Goal: Find specific page/section: Find specific page/section

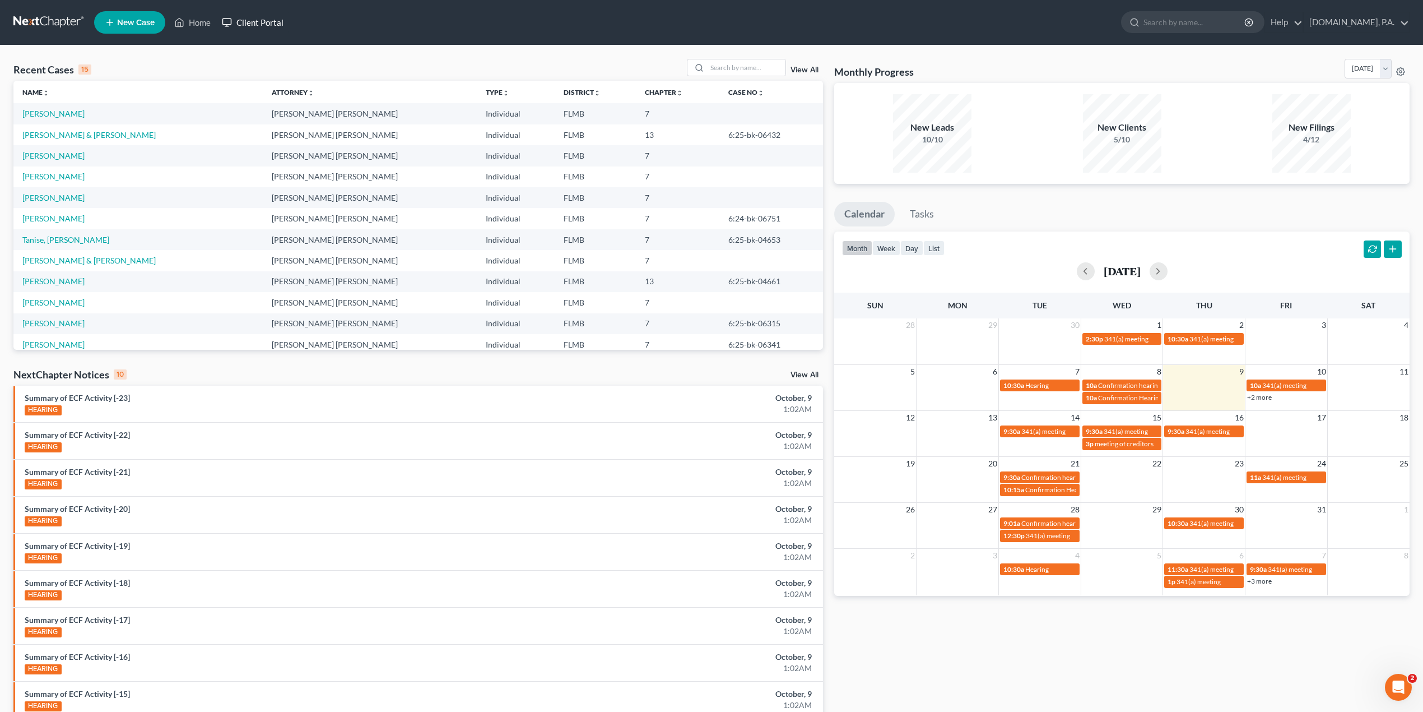
click at [270, 25] on link "Client Portal" at bounding box center [252, 22] width 73 height 20
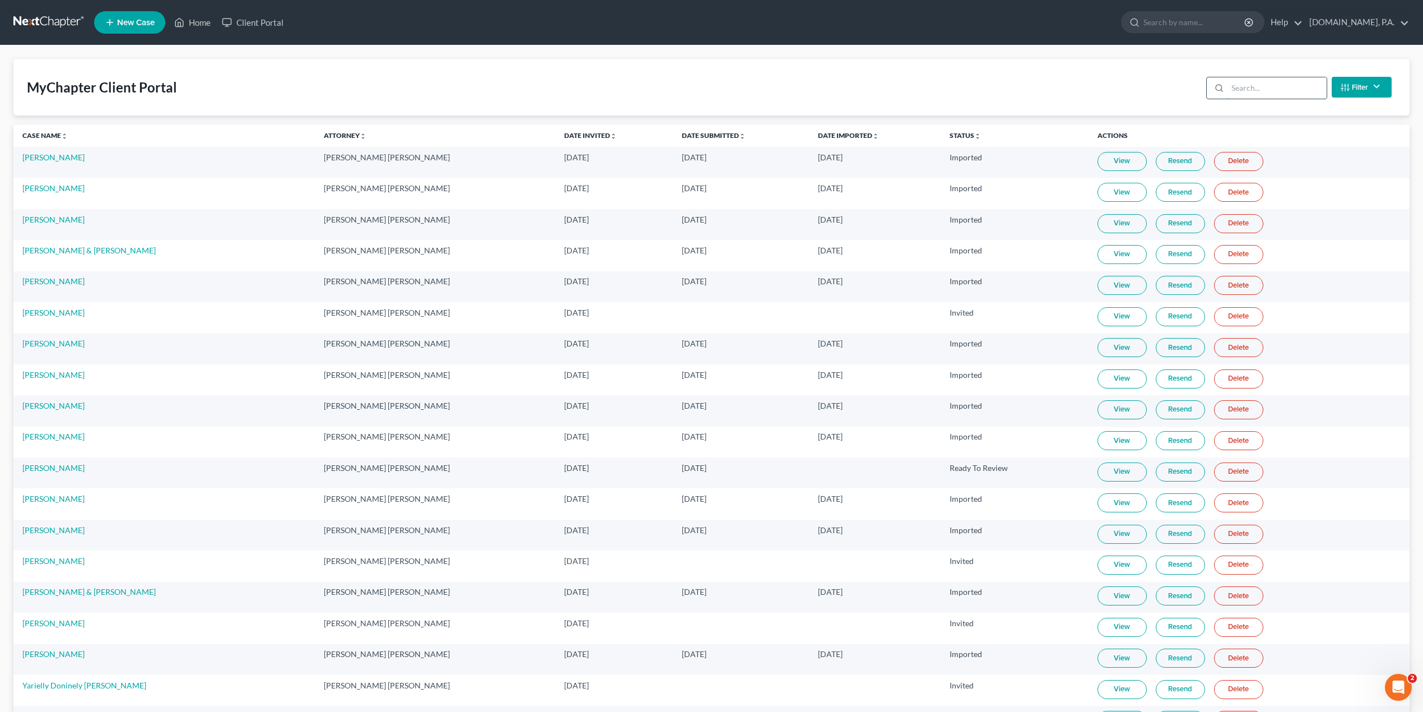
click at [1269, 86] on input "search" at bounding box center [1277, 87] width 99 height 21
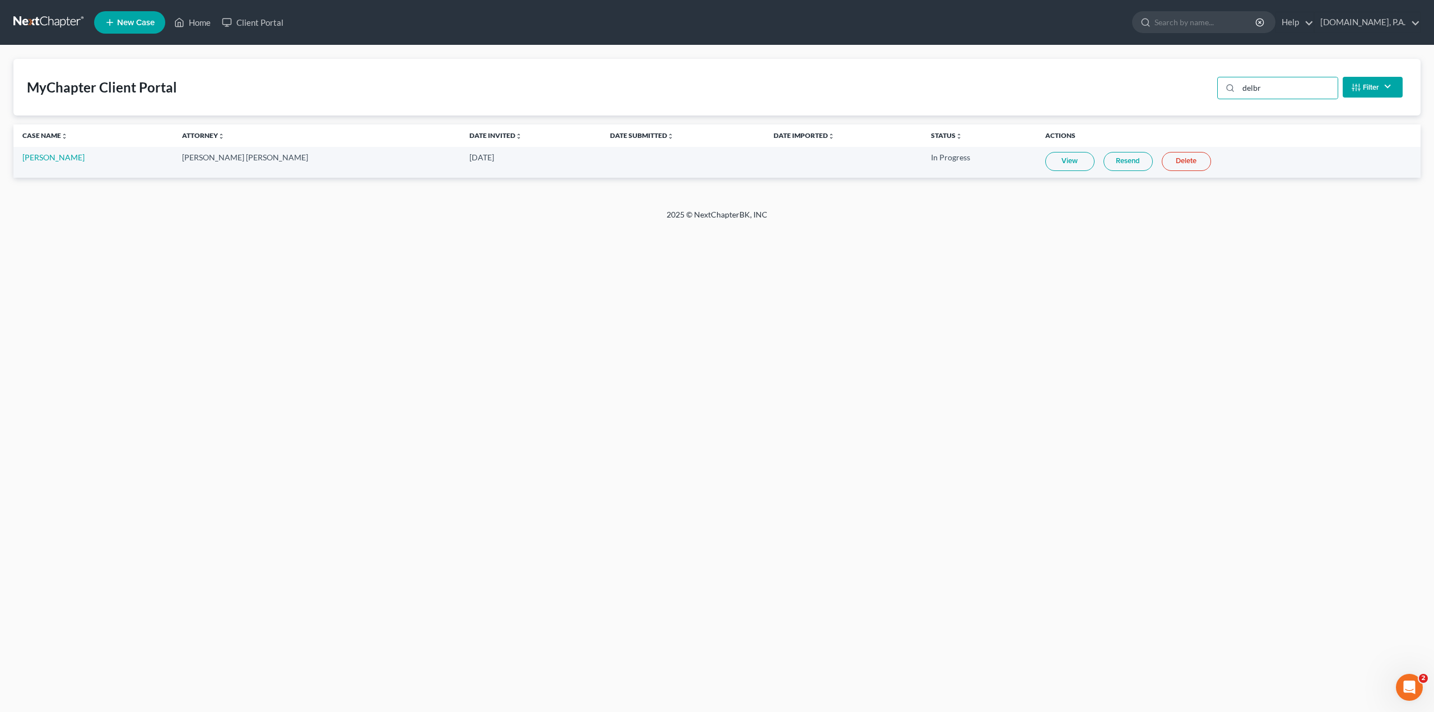
click at [1045, 169] on link "View" at bounding box center [1069, 161] width 49 height 19
click at [1285, 83] on input "delbr" at bounding box center [1288, 87] width 99 height 21
click at [1265, 77] on input "[PERSON_NAME]" at bounding box center [1288, 87] width 99 height 21
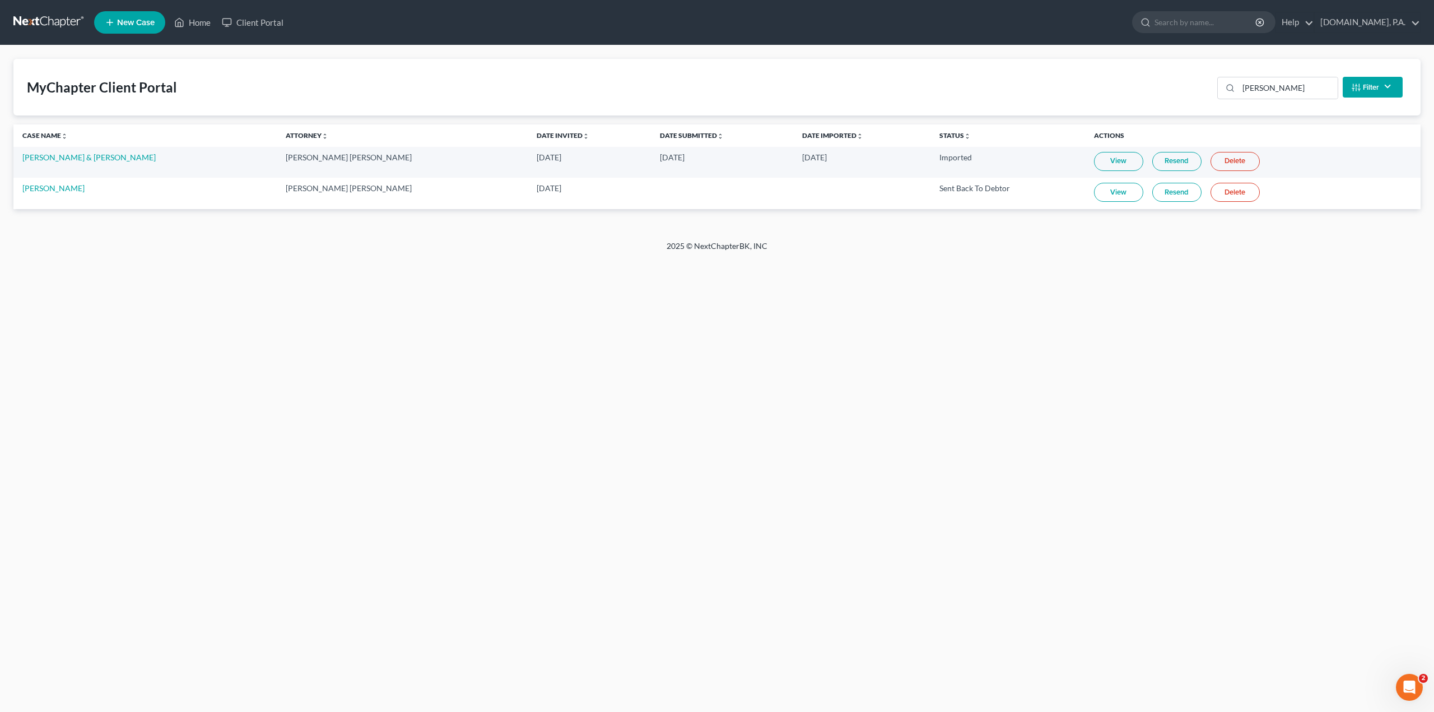
click at [1096, 198] on link "View" at bounding box center [1118, 192] width 49 height 19
click at [1096, 646] on div "Home New Case Client Portal [DOMAIN_NAME], P.A. [PERSON_NAME][EMAIL_ADDRESS][DO…" at bounding box center [717, 356] width 1434 height 712
click at [1265, 90] on input "[PERSON_NAME]" at bounding box center [1288, 87] width 99 height 21
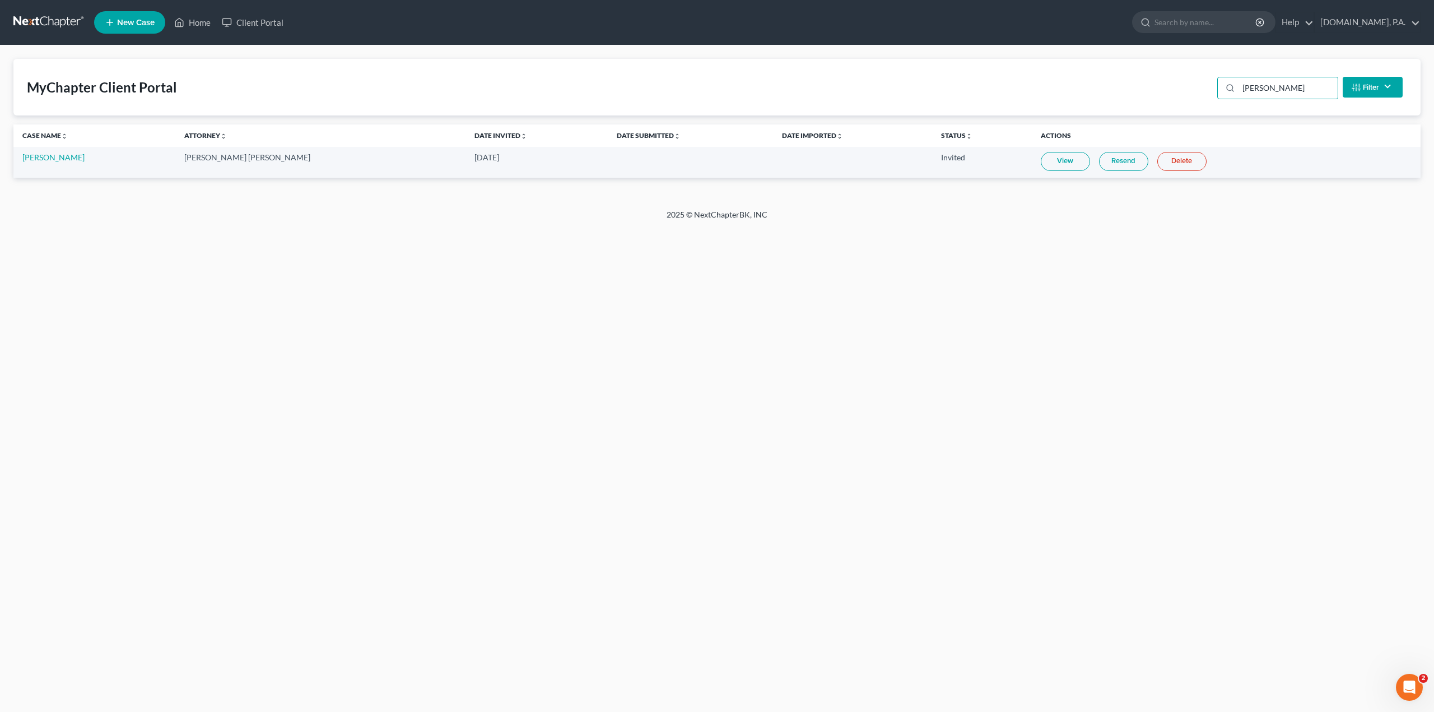
click at [1042, 157] on link "View" at bounding box center [1065, 161] width 49 height 19
click at [1259, 86] on input "[PERSON_NAME]" at bounding box center [1288, 87] width 99 height 21
click at [1261, 86] on input "[PERSON_NAME]" at bounding box center [1288, 87] width 99 height 21
click at [1268, 72] on div "[PERSON_NAME] Filter Status Filter... Invited In Progress Ready To Review Revie…" at bounding box center [1310, 87] width 194 height 30
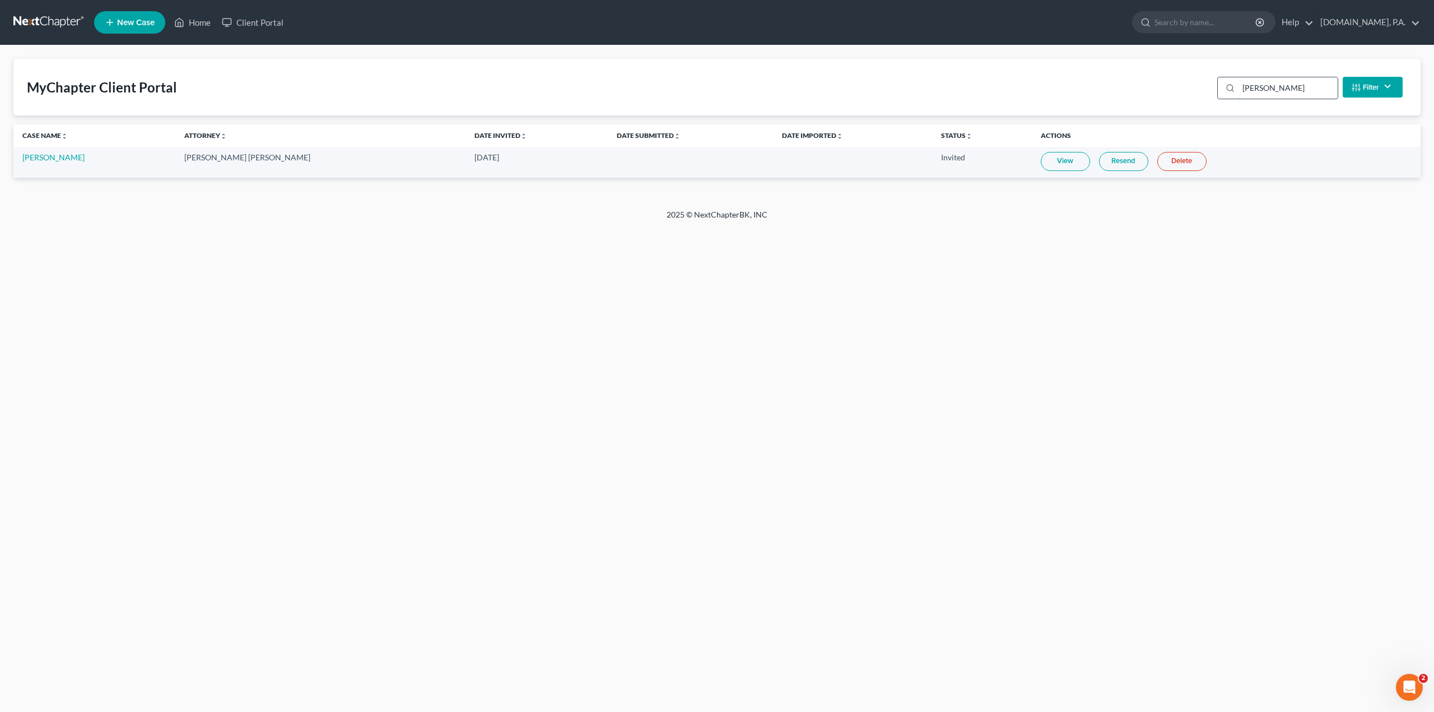
click at [1267, 88] on input "[PERSON_NAME]" at bounding box center [1288, 87] width 99 height 21
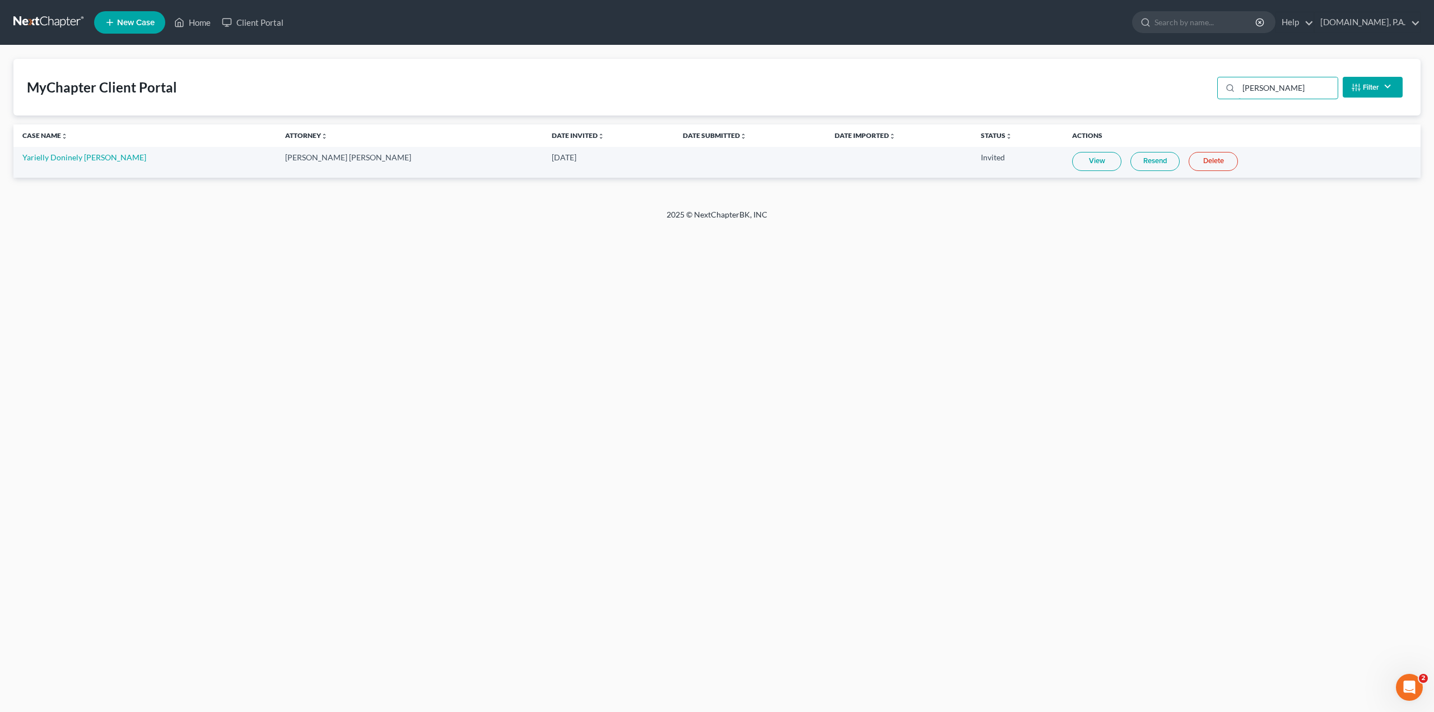
type input "[PERSON_NAME]"
click at [1072, 164] on link "View" at bounding box center [1096, 161] width 49 height 19
